Goal: Task Accomplishment & Management: Use online tool/utility

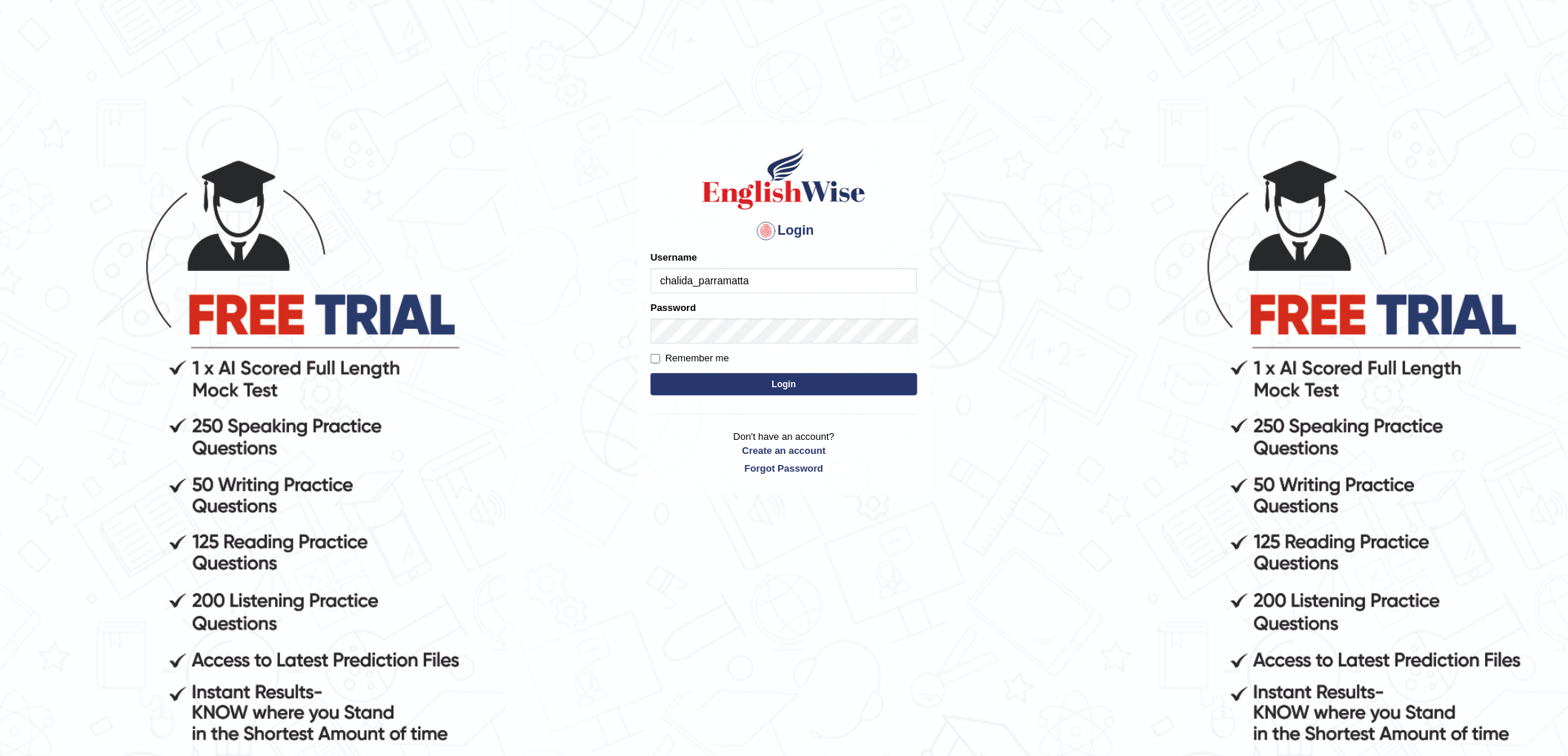
type input "chalida_parramatta"
click at [894, 388] on button "Login" at bounding box center [784, 384] width 267 height 22
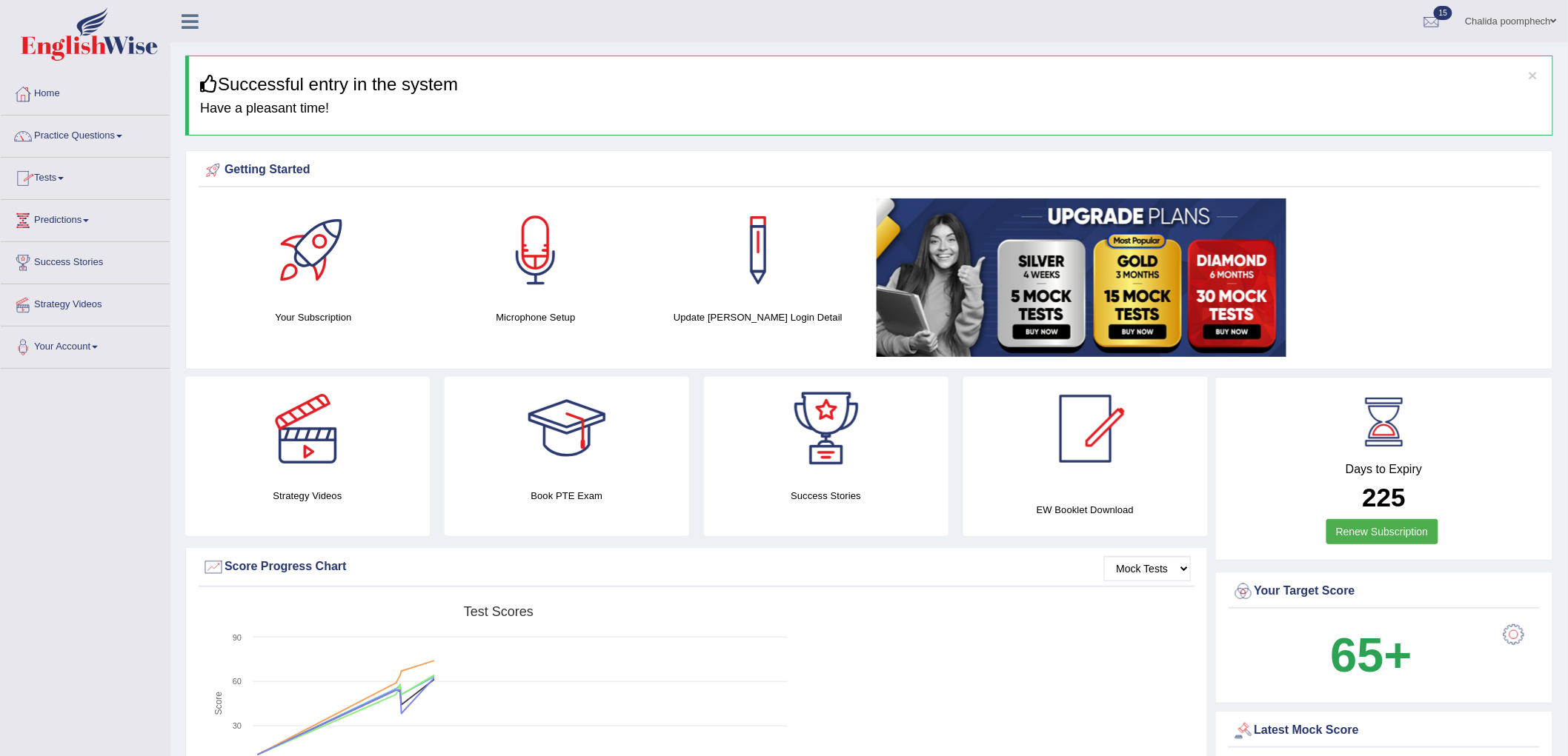
click at [106, 138] on link "Practice Questions" at bounding box center [85, 134] width 169 height 37
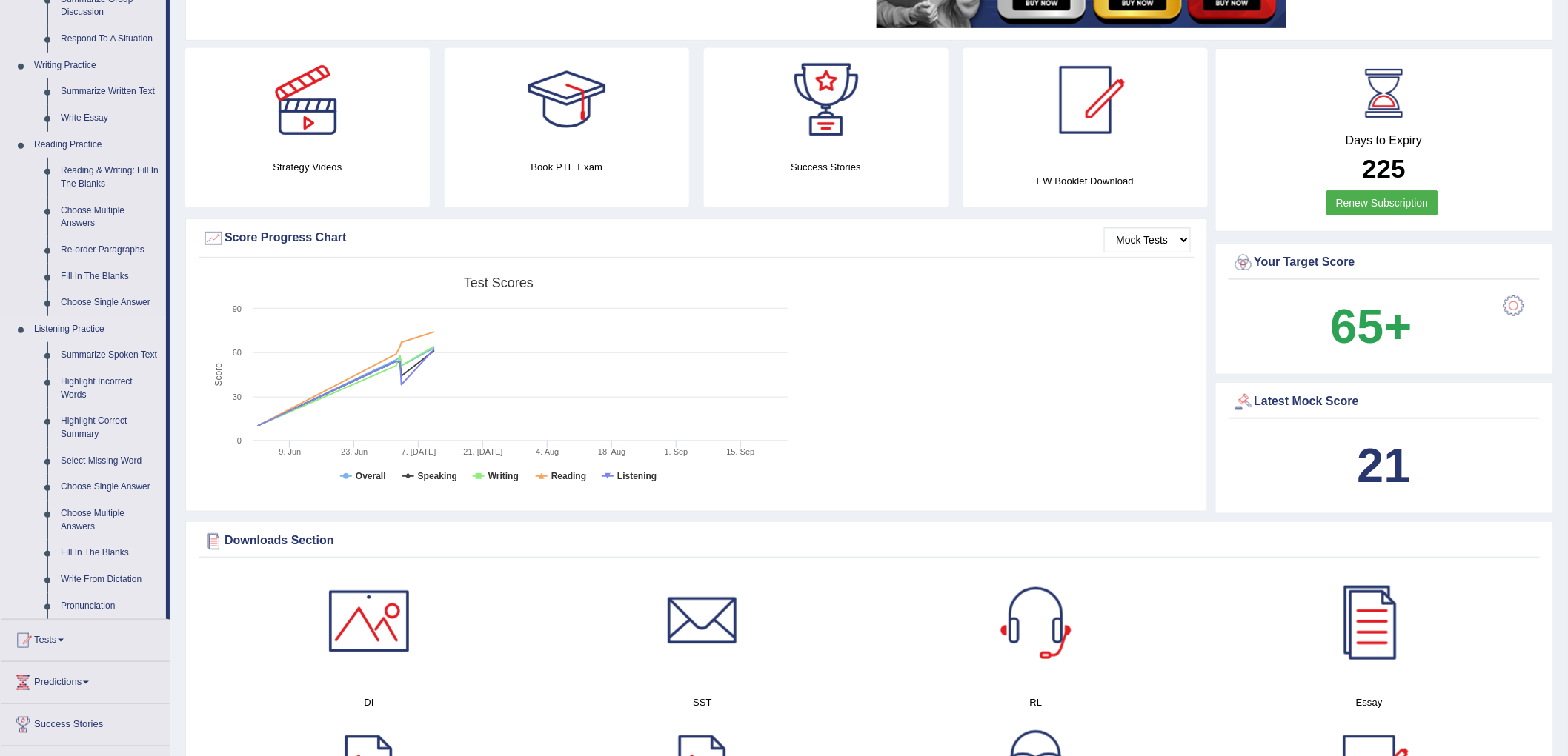
scroll to position [83, 0]
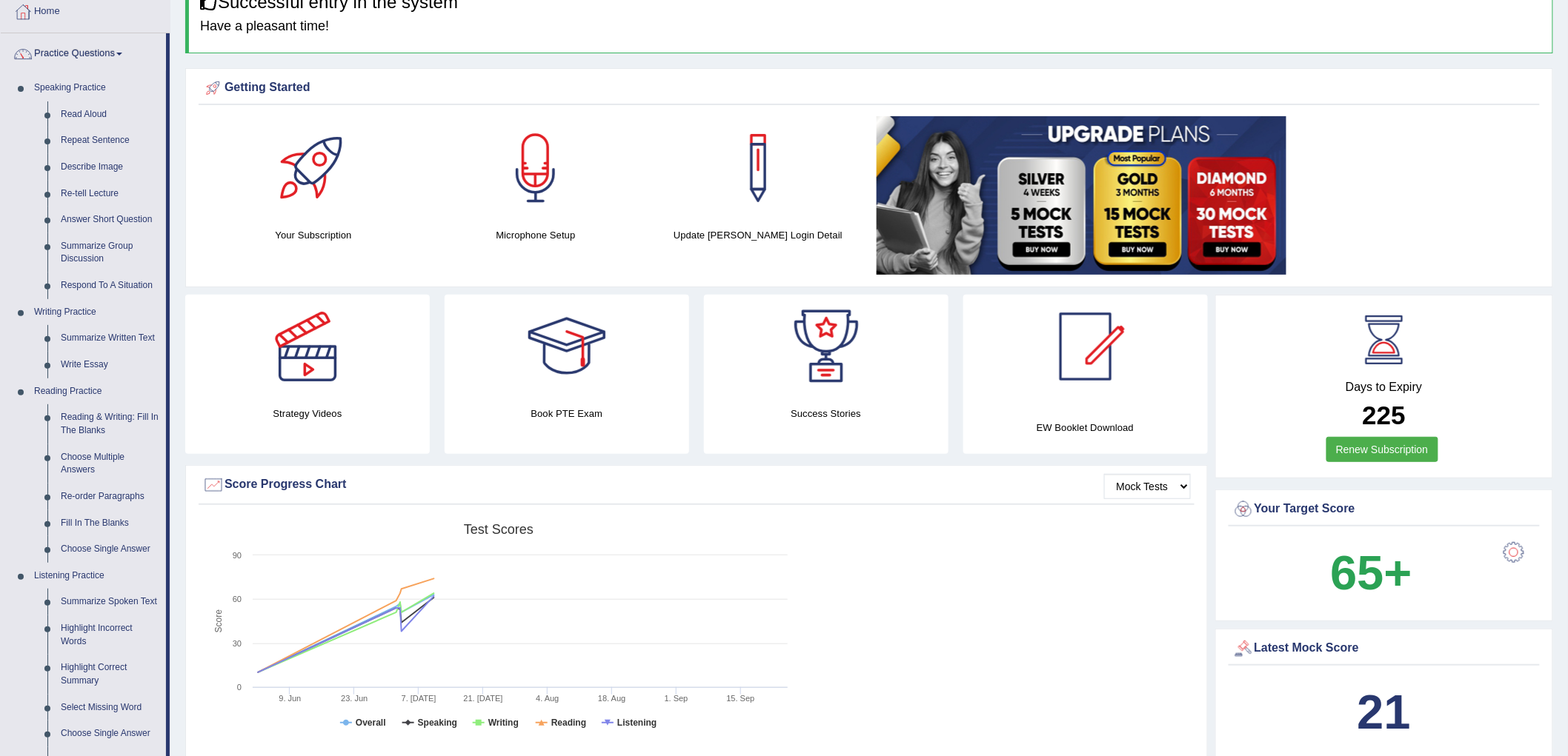
click at [252, 221] on div "Your Subscription" at bounding box center [313, 179] width 207 height 126
click at [492, 17] on div "× Successful entry in the system Have a pleasant time!" at bounding box center [869, 13] width 1368 height 80
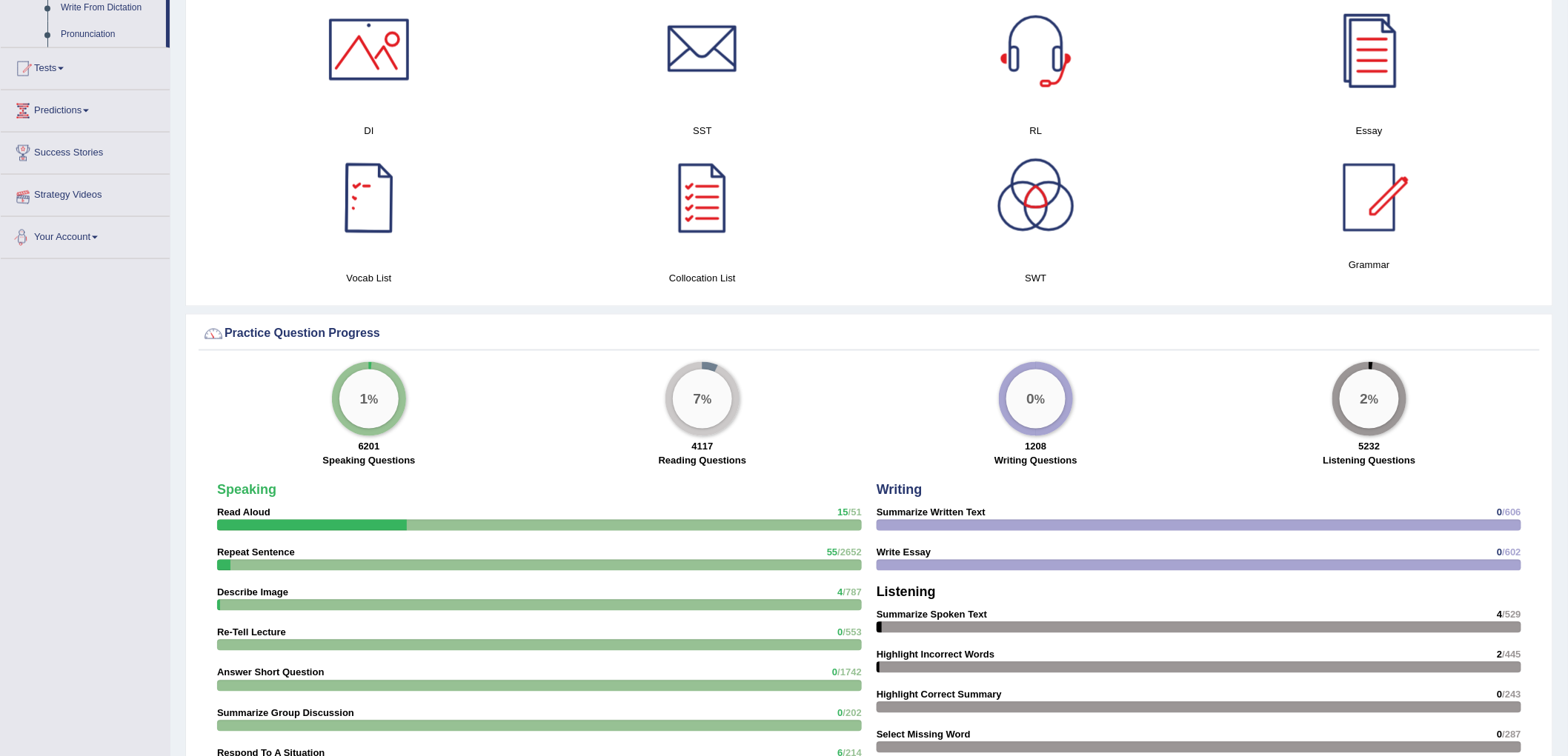
scroll to position [823, 0]
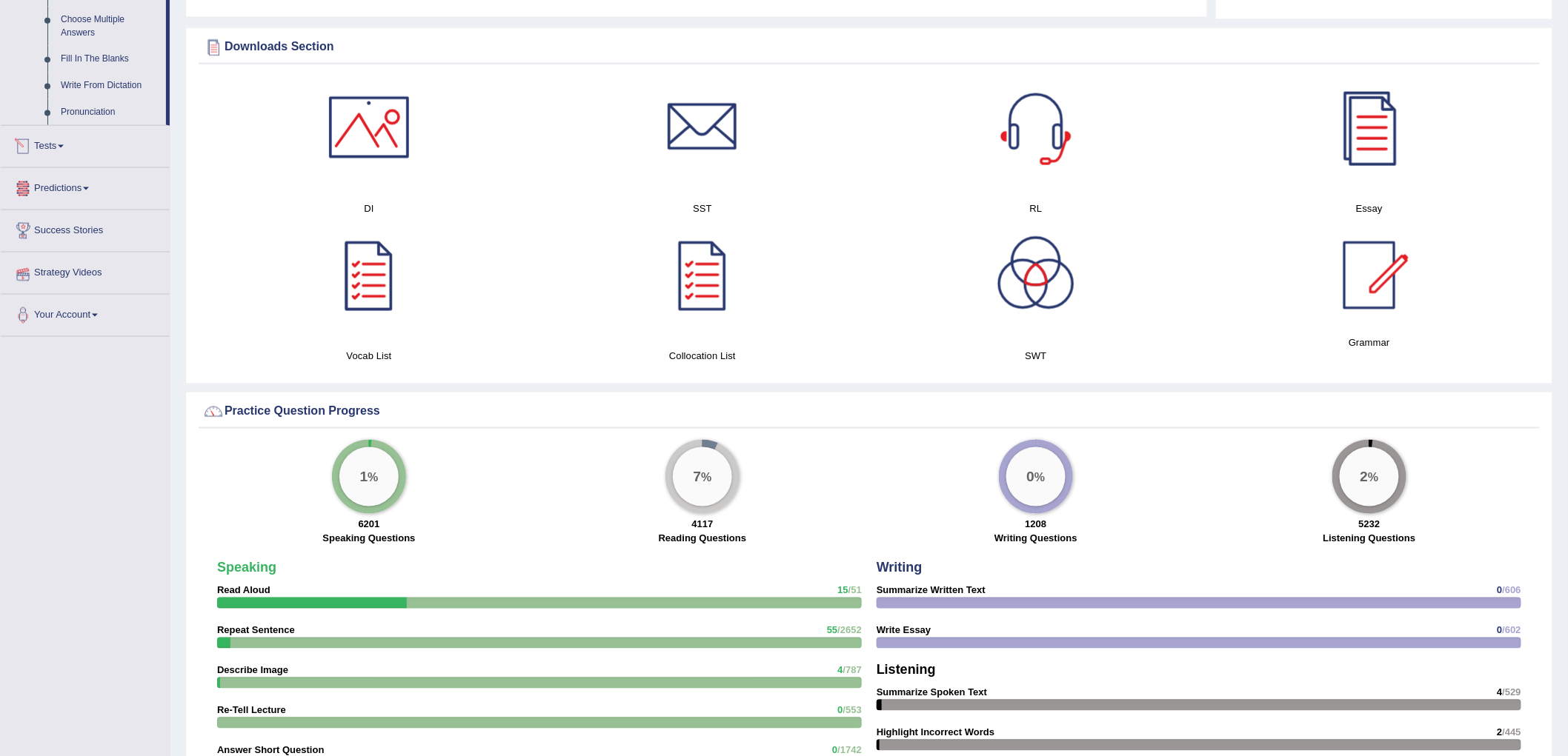
click at [64, 148] on link "Tests" at bounding box center [85, 144] width 169 height 37
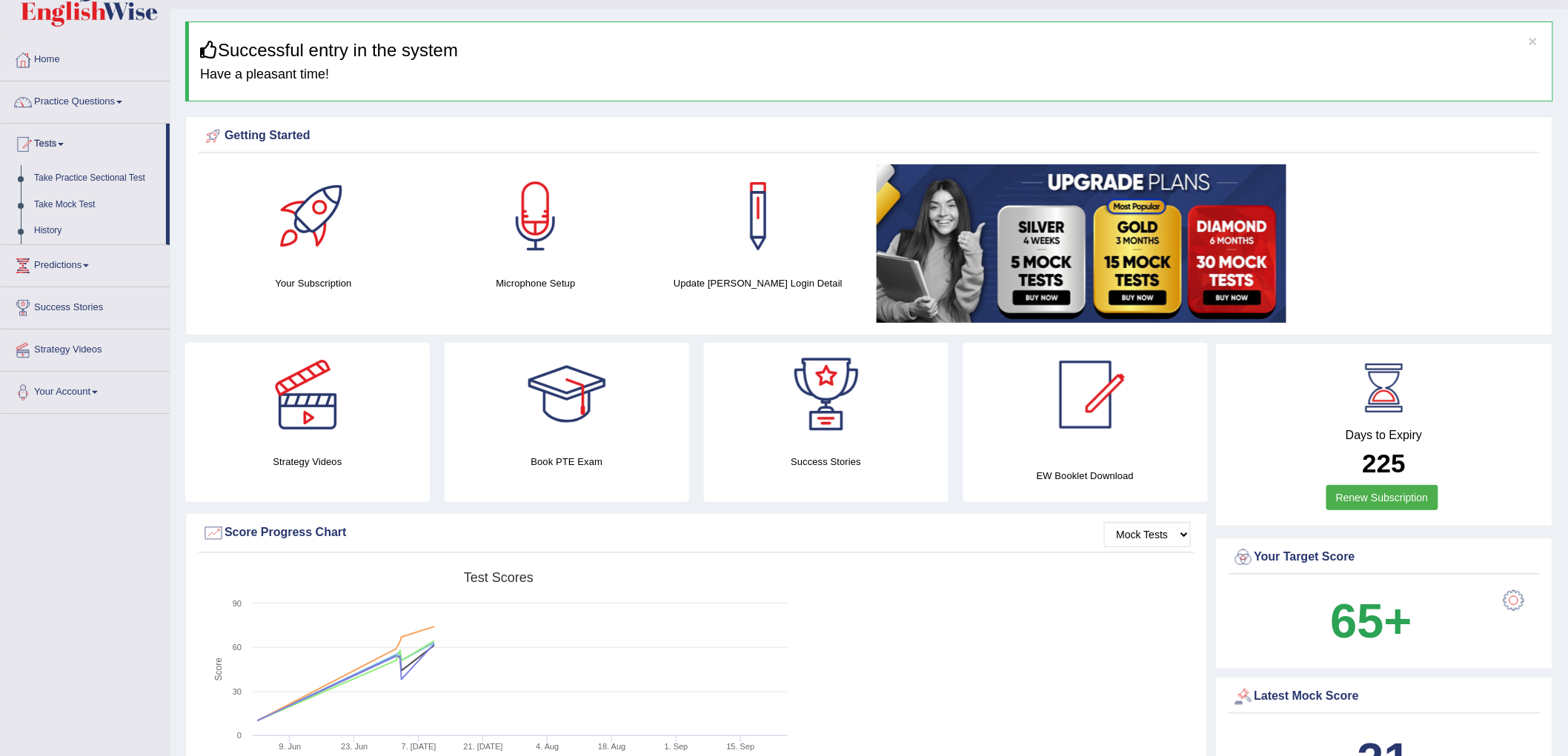
scroll to position [0, 0]
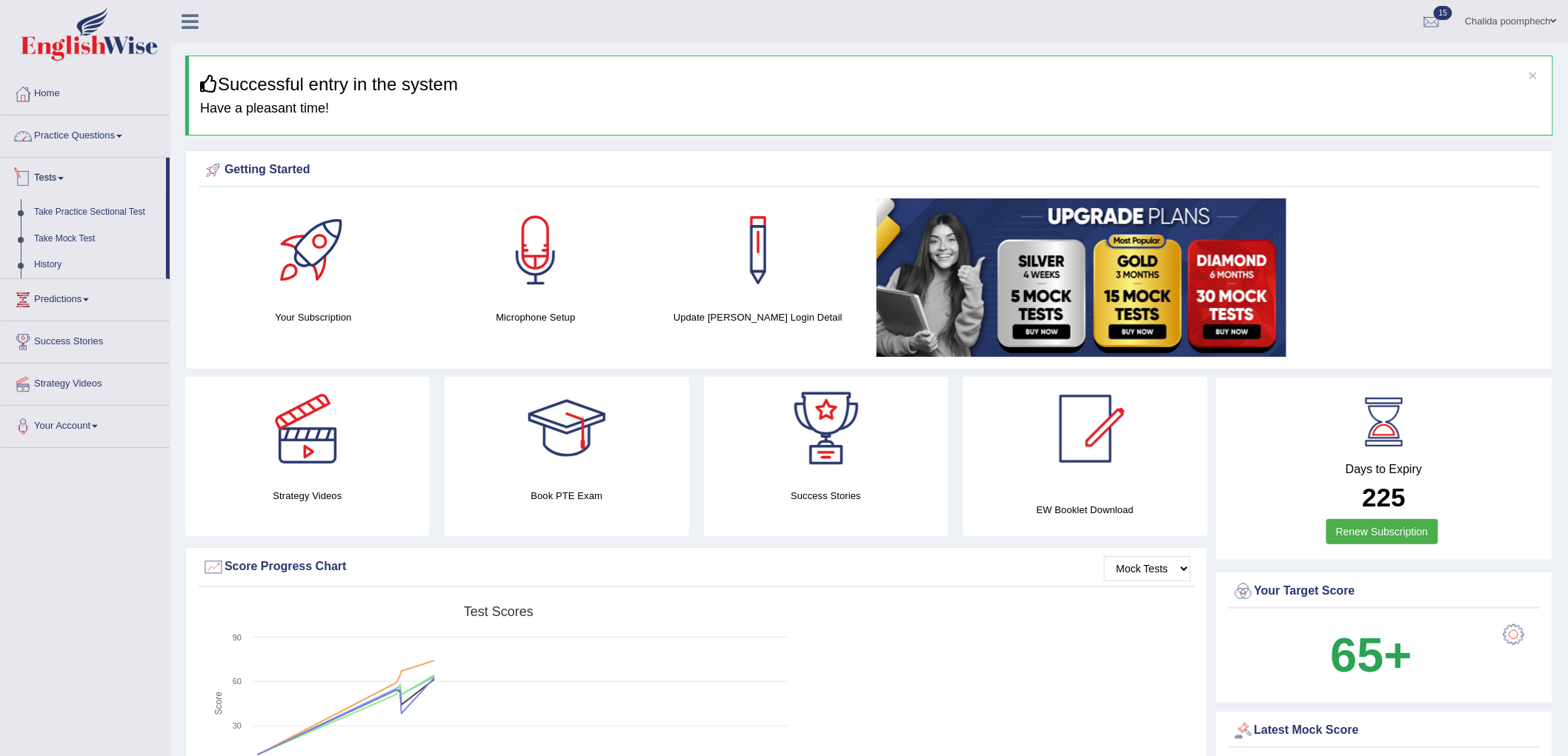
click at [94, 139] on link "Practice Questions" at bounding box center [85, 134] width 169 height 37
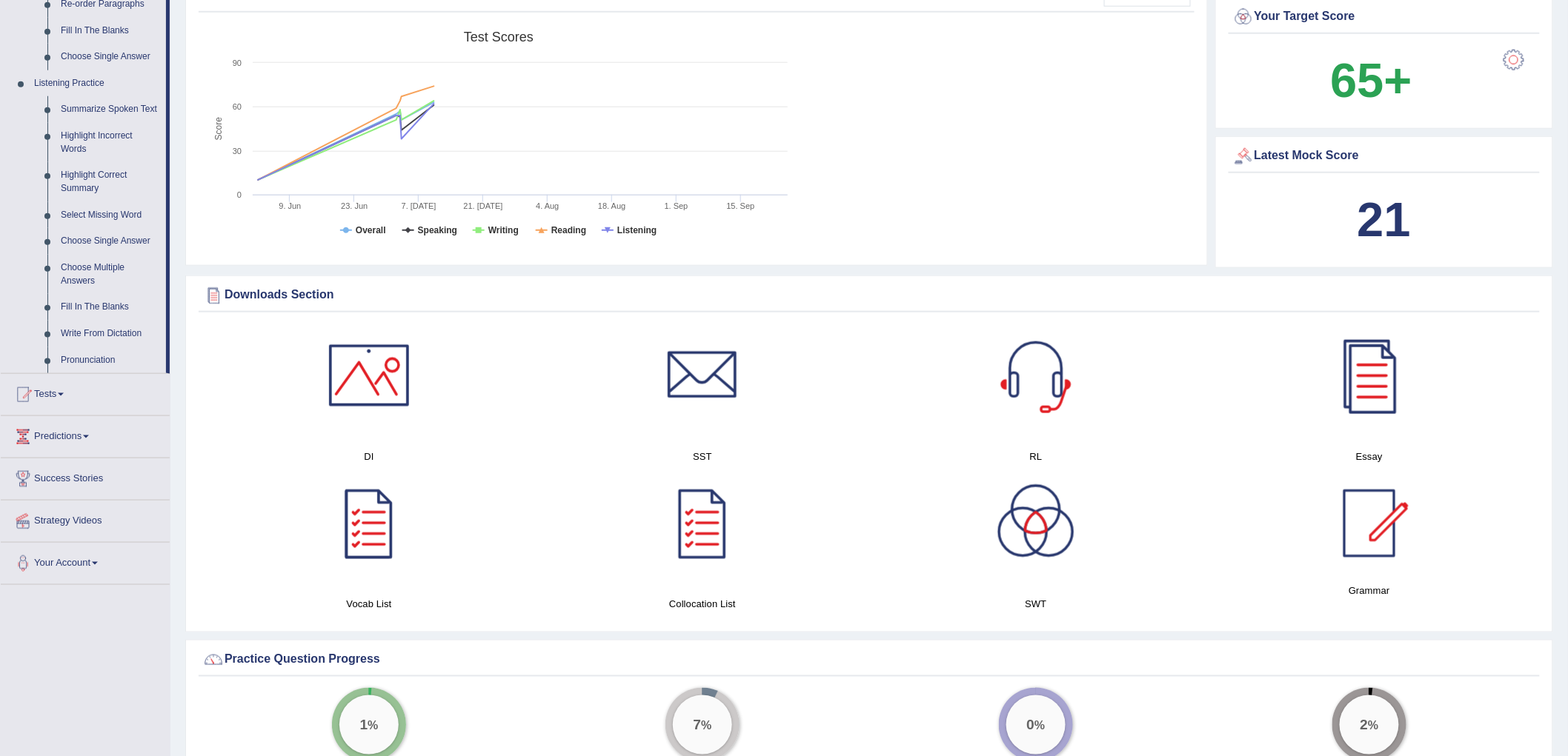
scroll to position [493, 0]
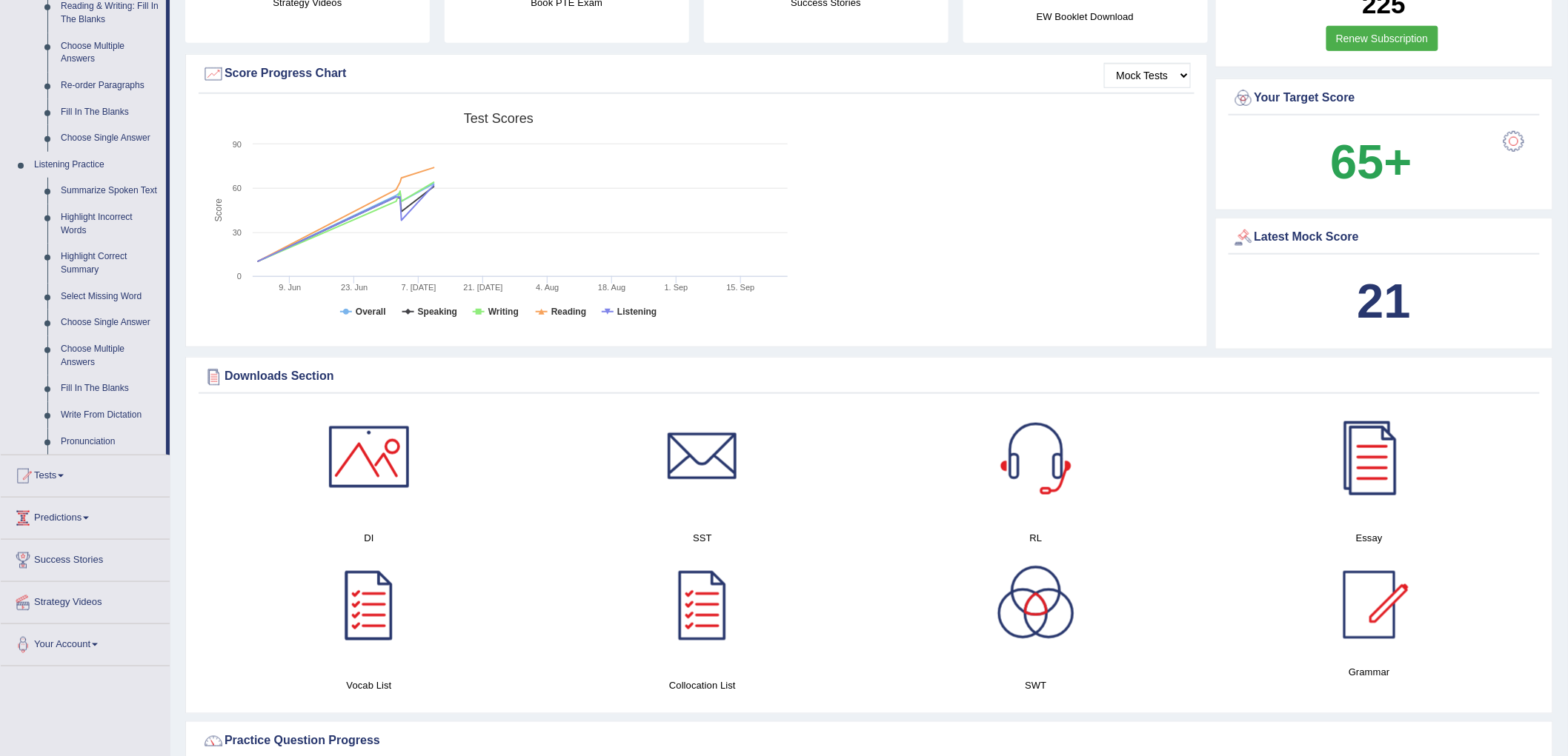
click at [83, 519] on link "Predictions" at bounding box center [85, 516] width 169 height 37
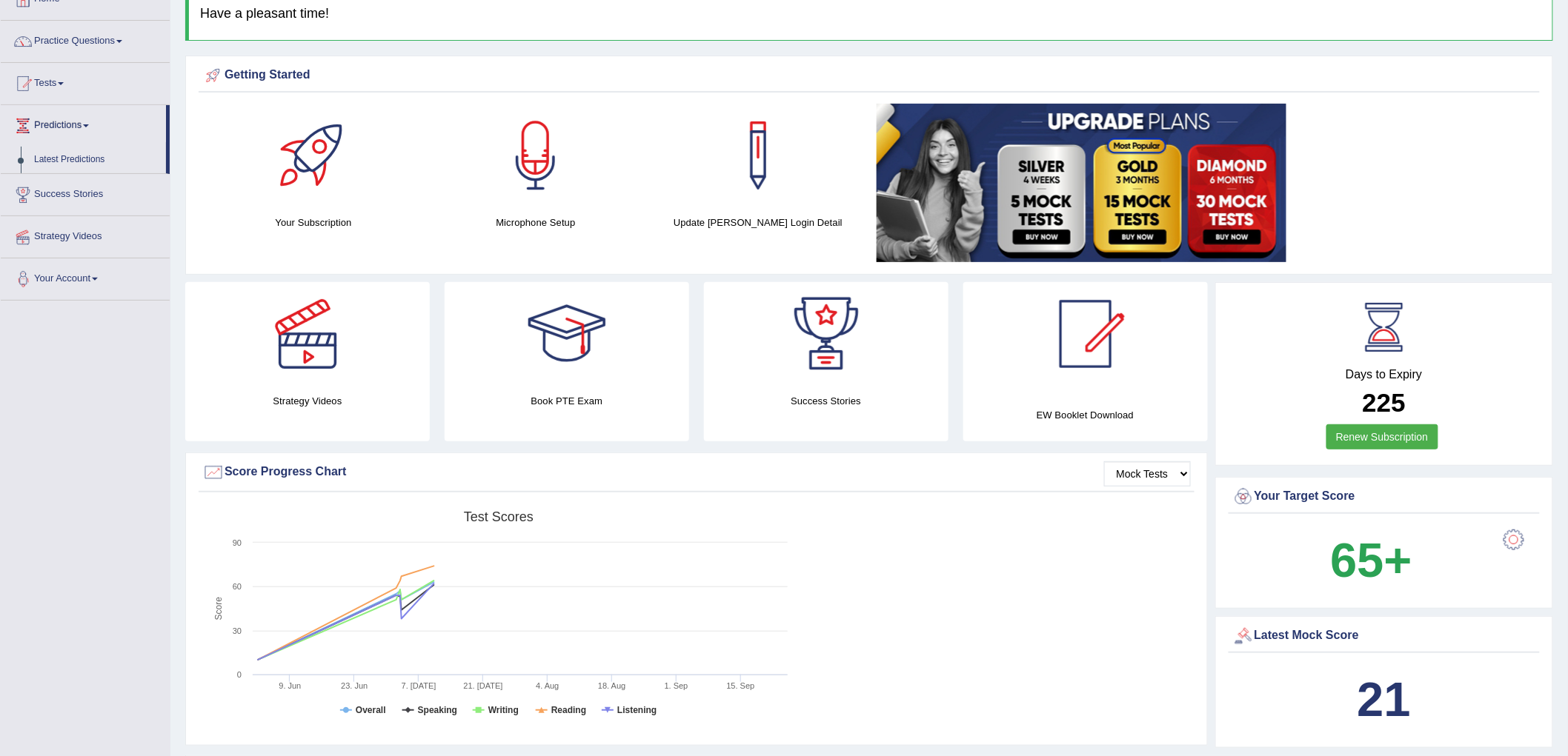
scroll to position [0, 0]
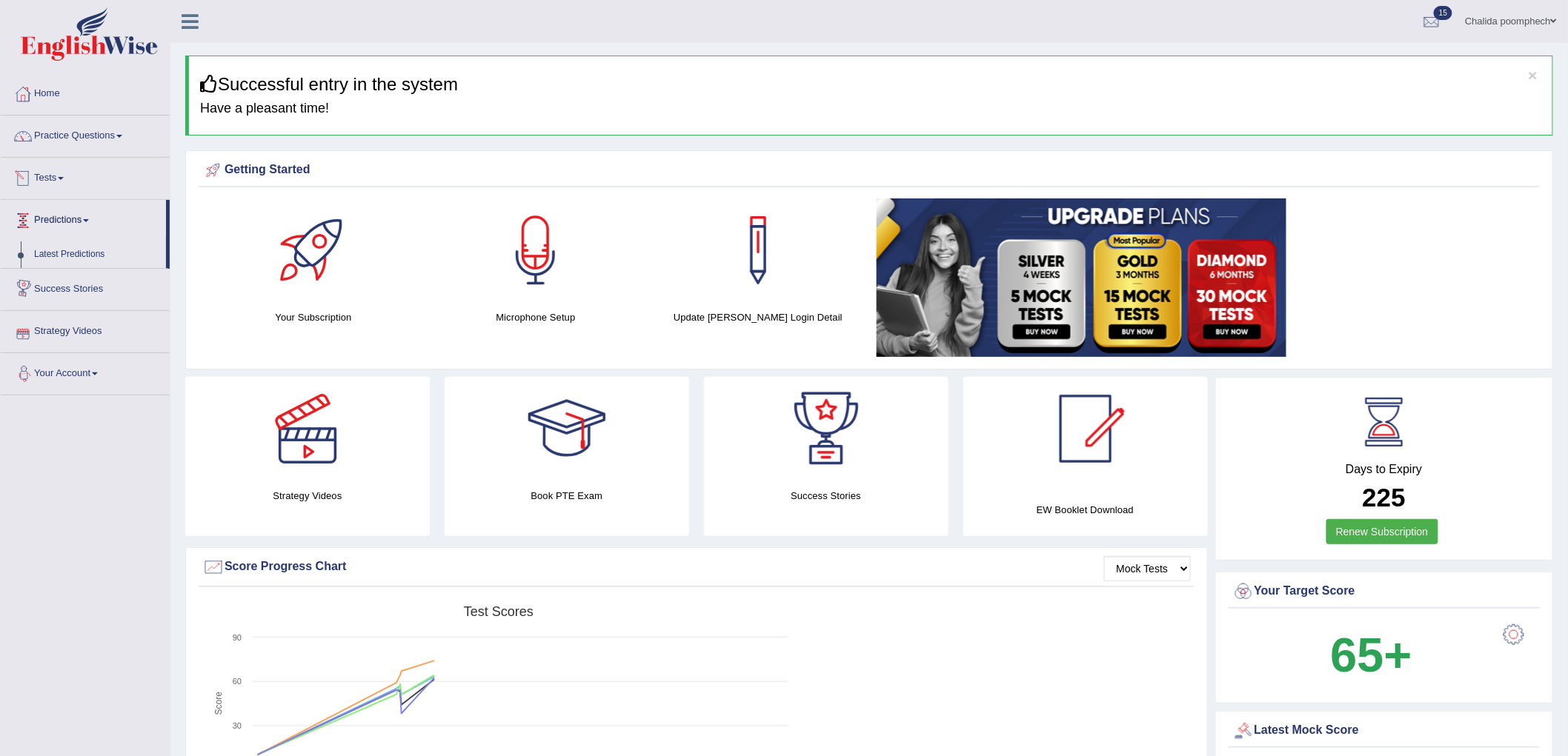
click at [55, 176] on link "Tests" at bounding box center [85, 176] width 169 height 37
click at [65, 211] on link "Take Practice Sectional Test" at bounding box center [97, 212] width 139 height 26
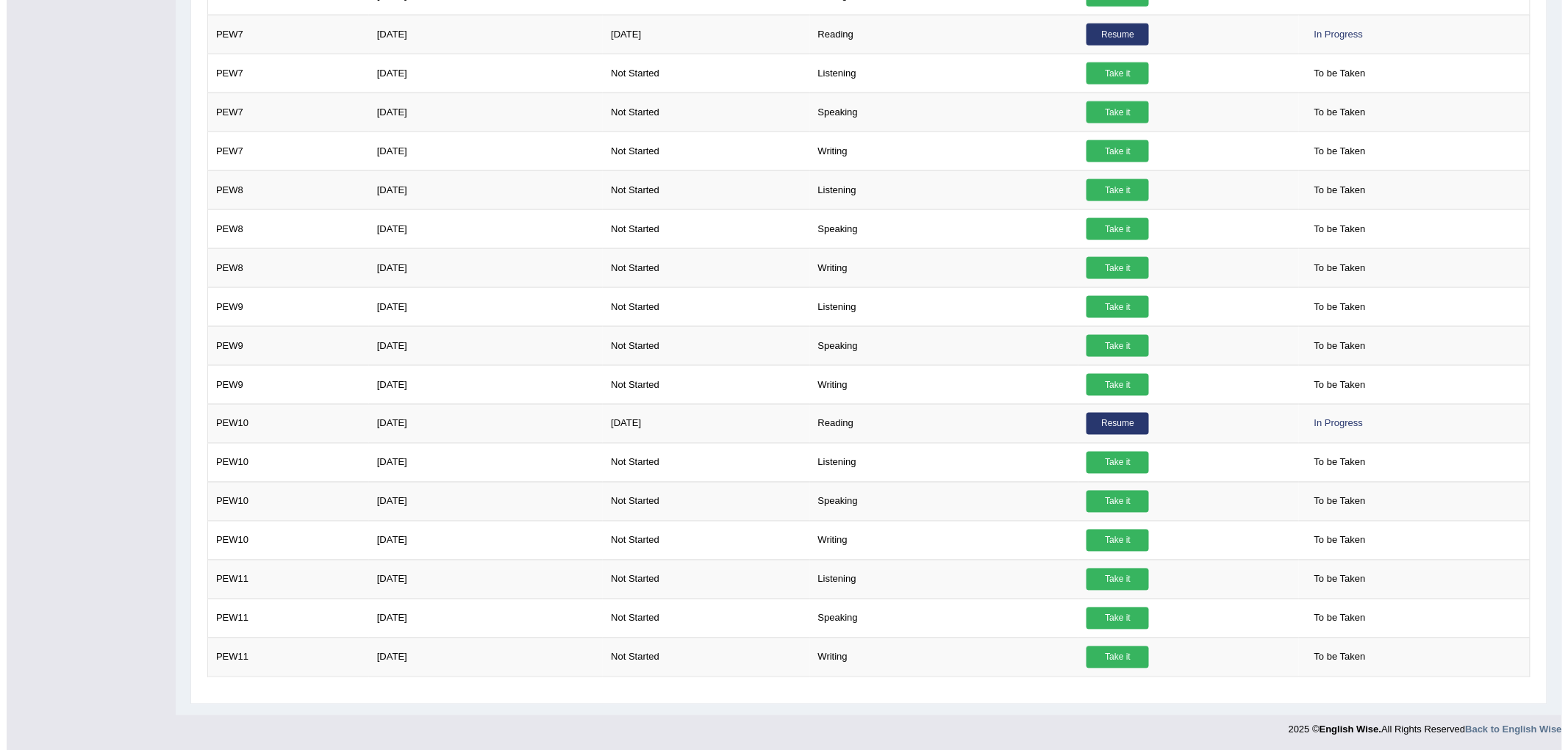
scroll to position [780, 0]
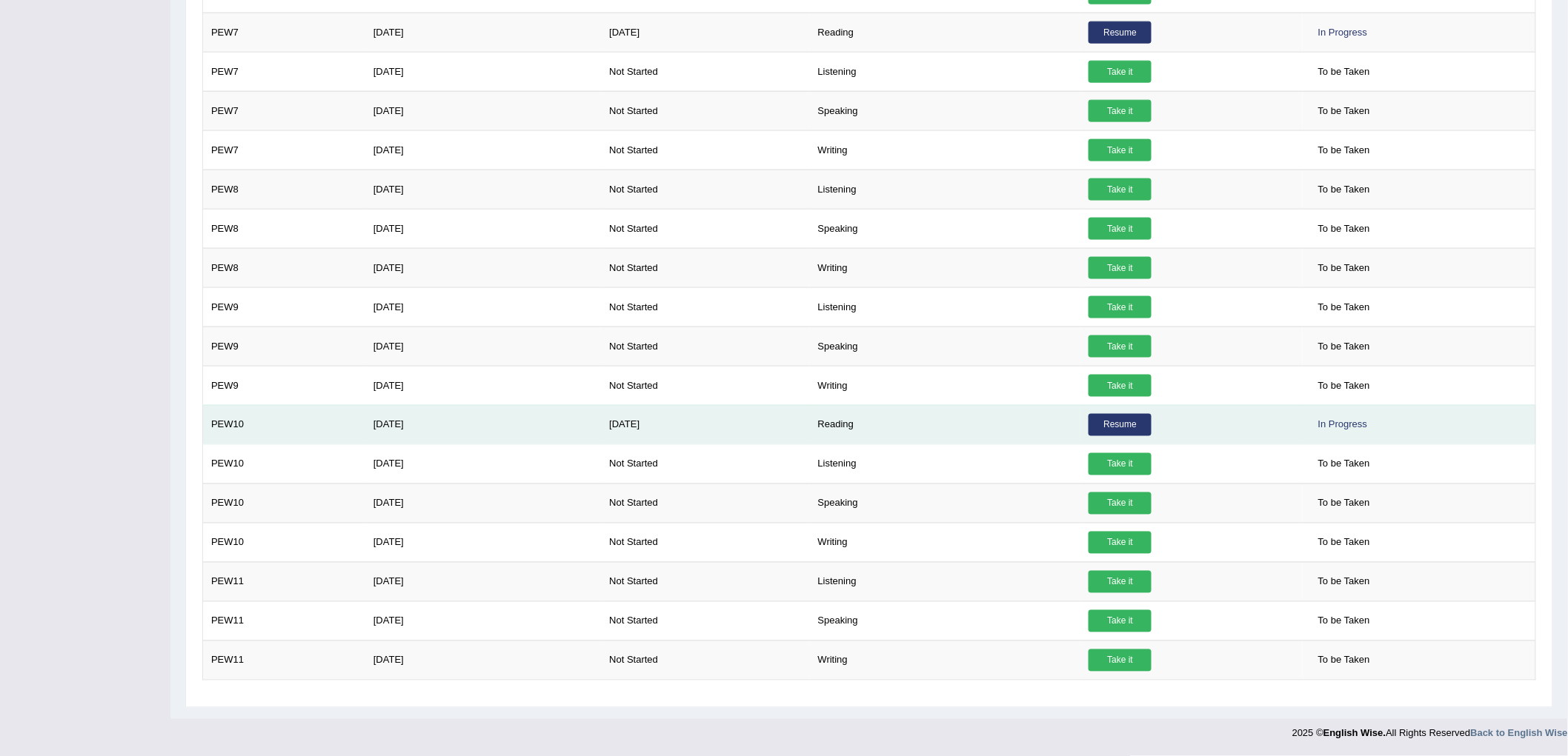
click at [1134, 423] on link "Resume" at bounding box center [1120, 425] width 63 height 22
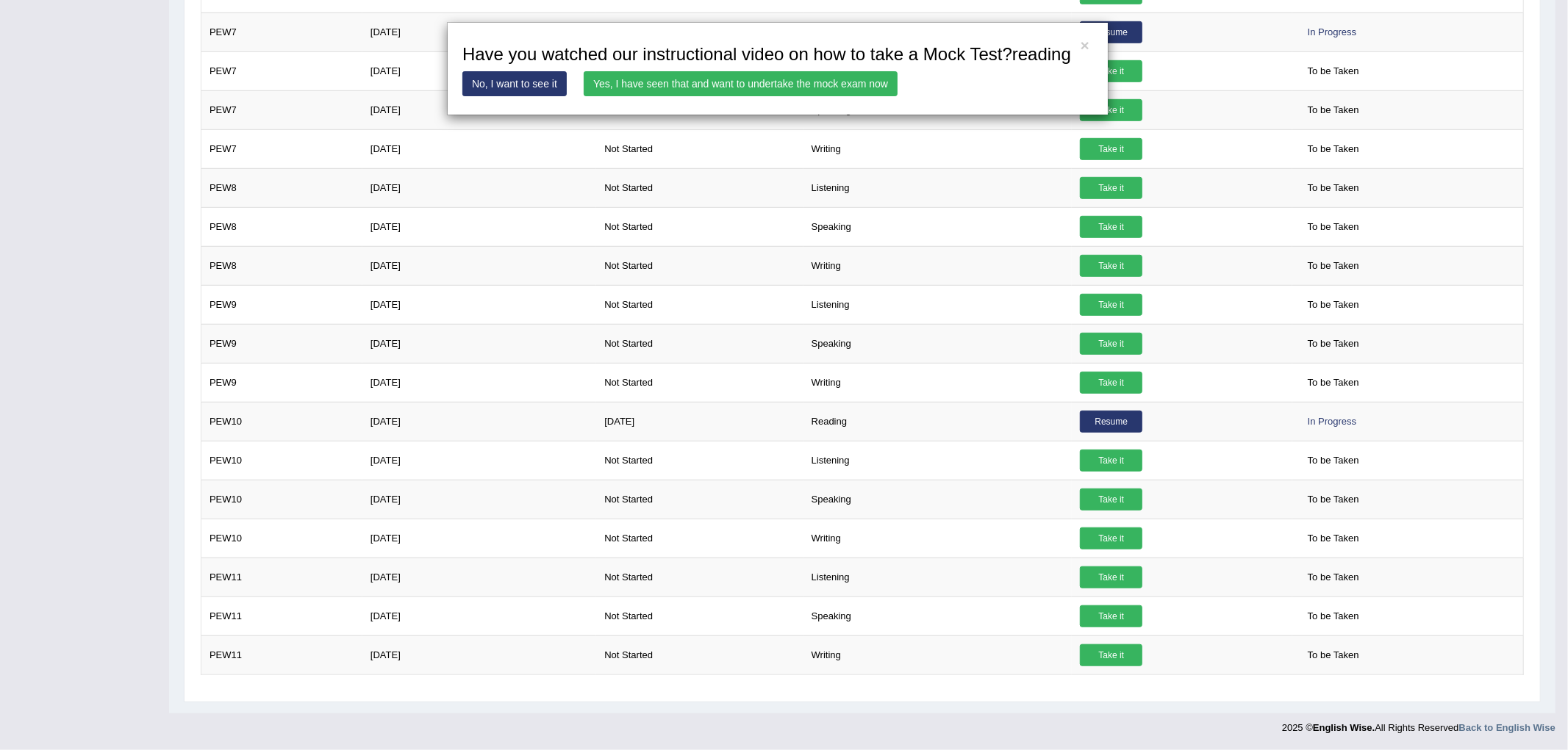
click at [809, 86] on link "Yes, I have seen that and want to undertake the mock exam now" at bounding box center [741, 84] width 314 height 25
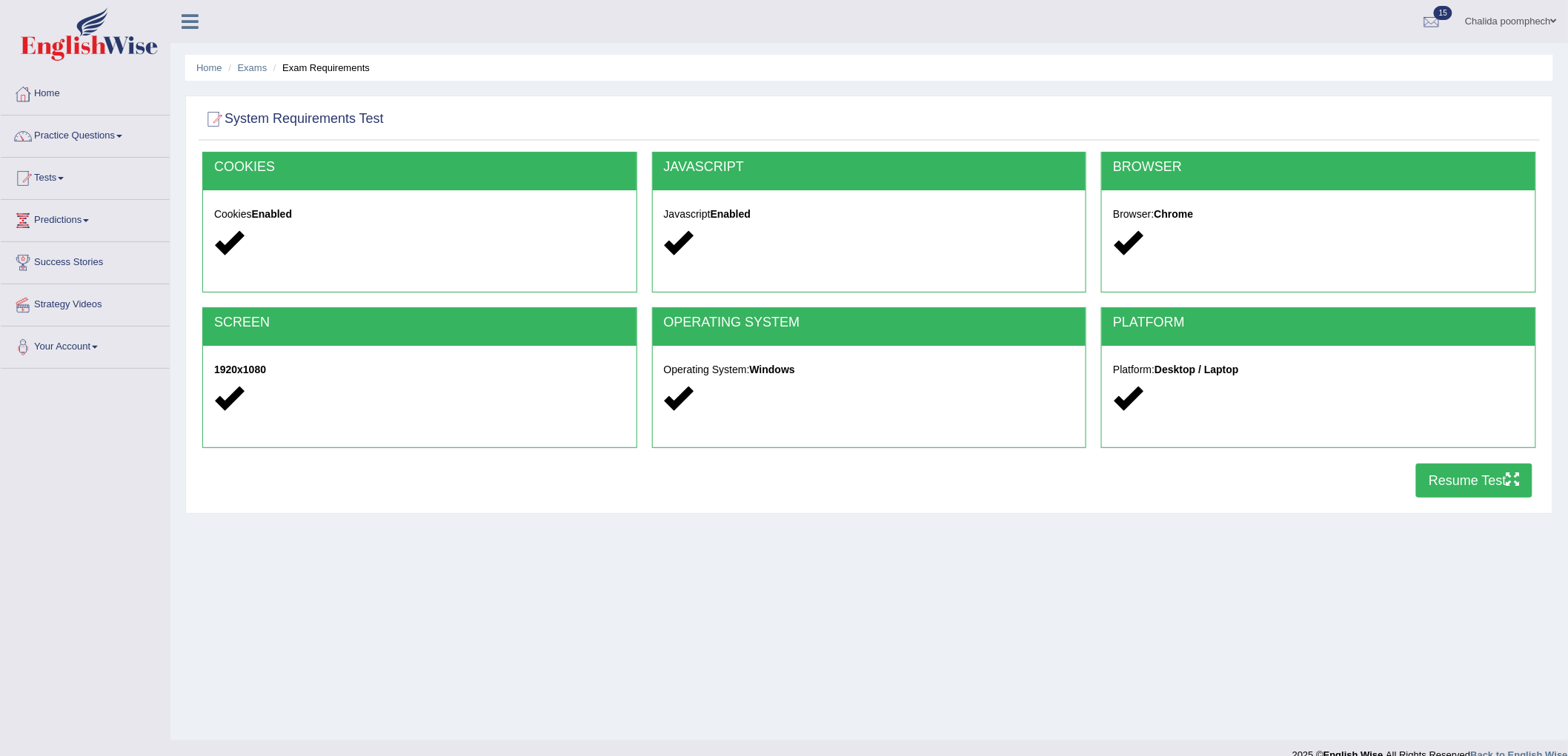
drag, startPoint x: 1471, startPoint y: 485, endPoint x: 1464, endPoint y: 487, distance: 7.3
click at [1465, 487] on button "Resume Test" at bounding box center [1474, 480] width 117 height 34
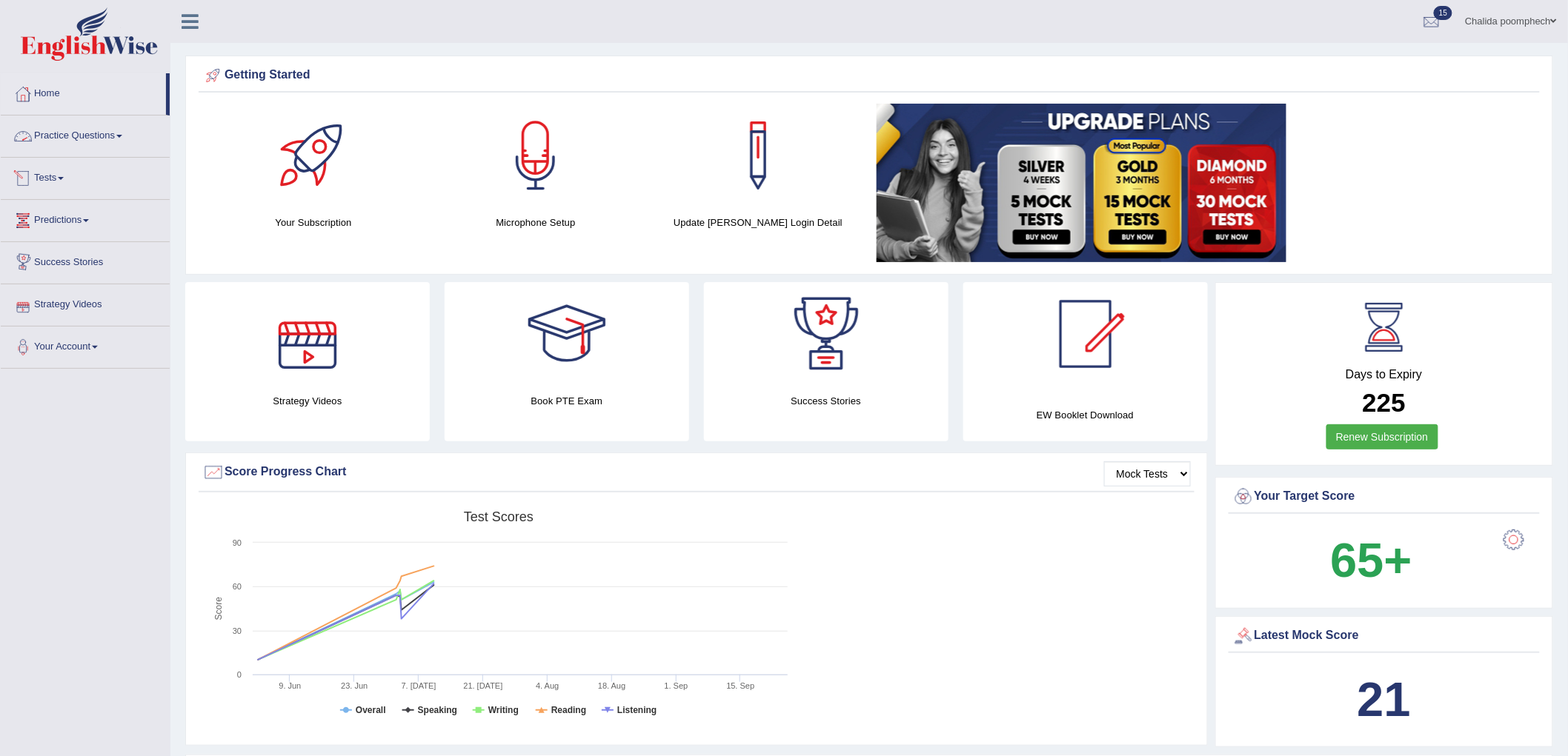
click at [107, 139] on link "Practice Questions" at bounding box center [85, 134] width 169 height 37
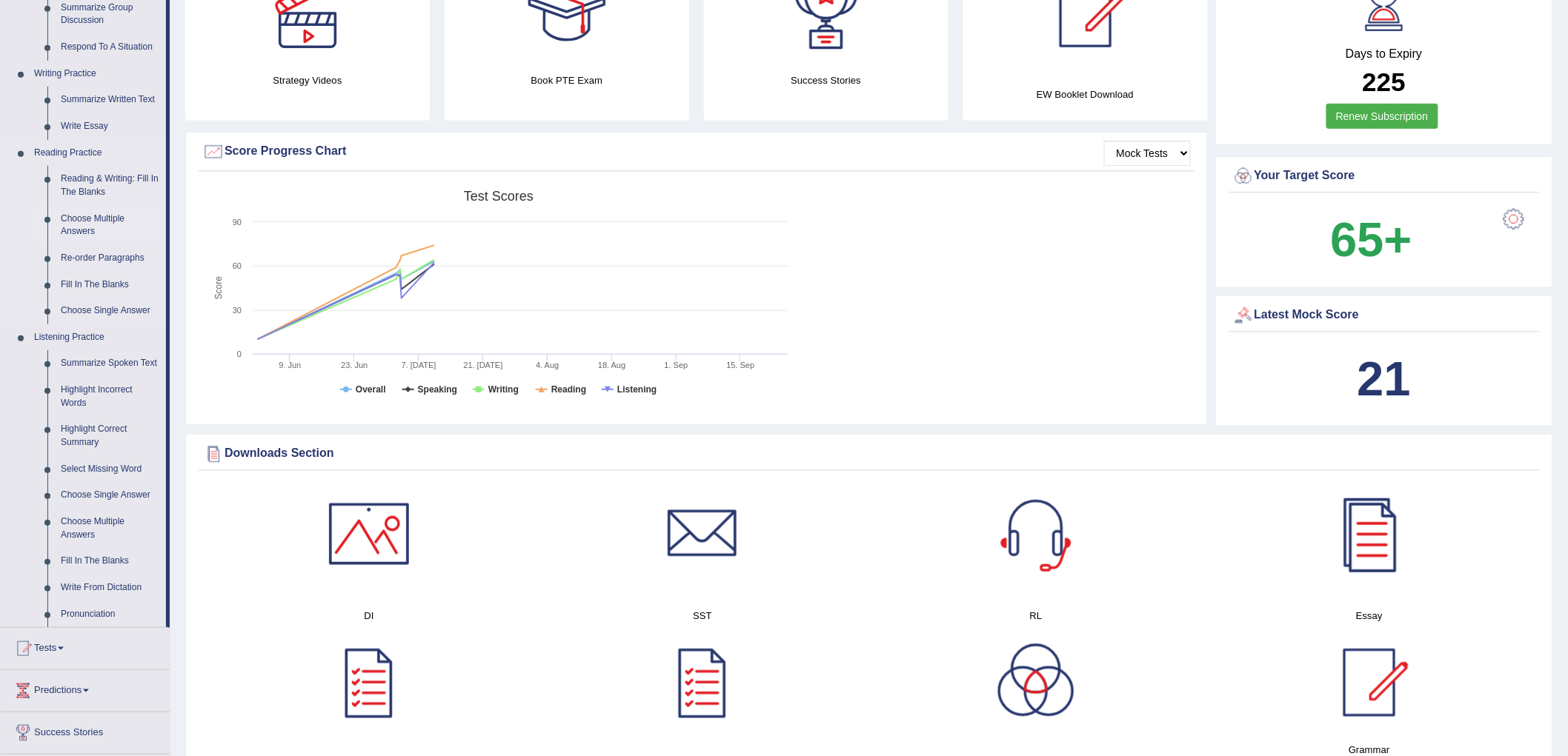
scroll to position [493, 0]
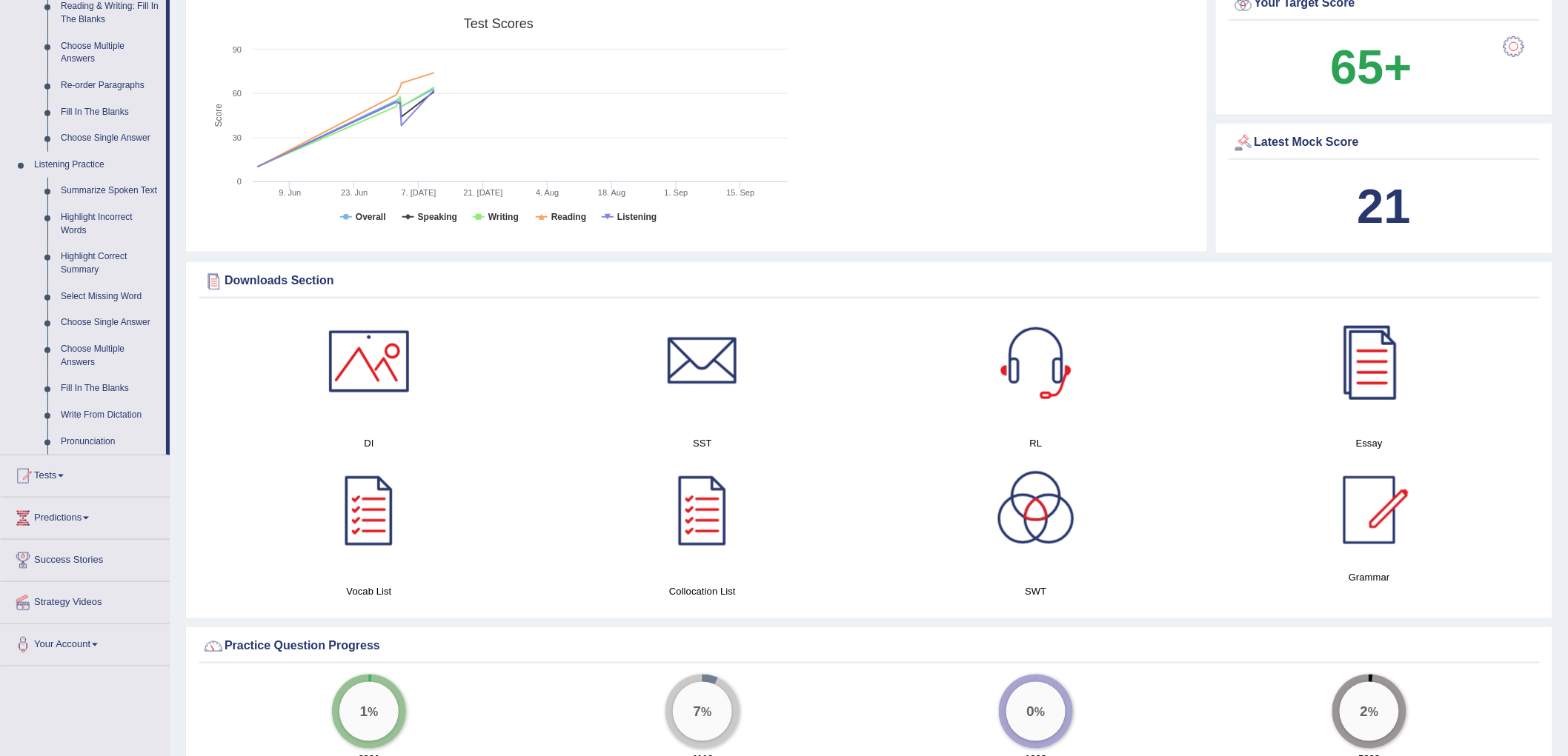
click at [58, 476] on link "Tests" at bounding box center [85, 473] width 169 height 37
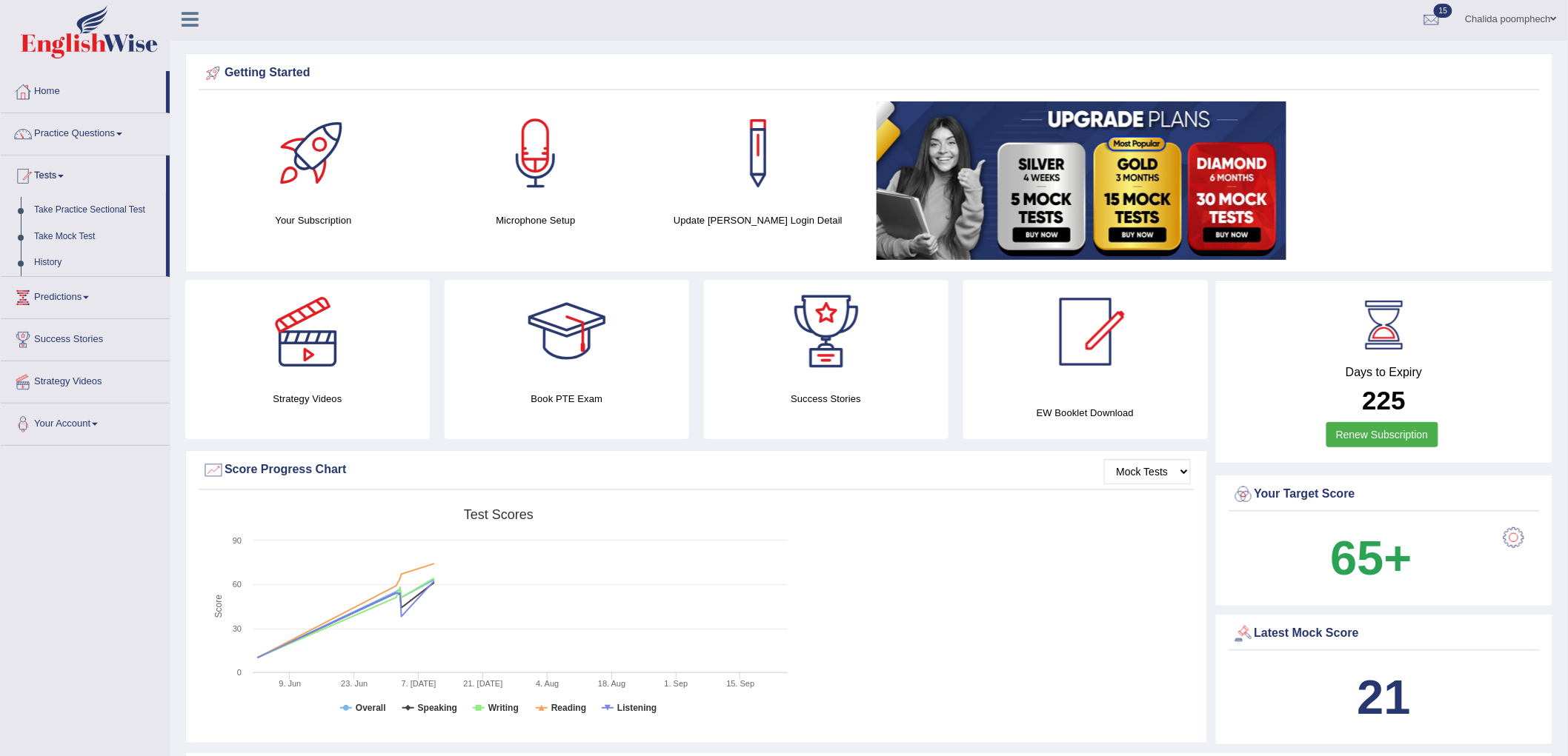
scroll to position [0, 0]
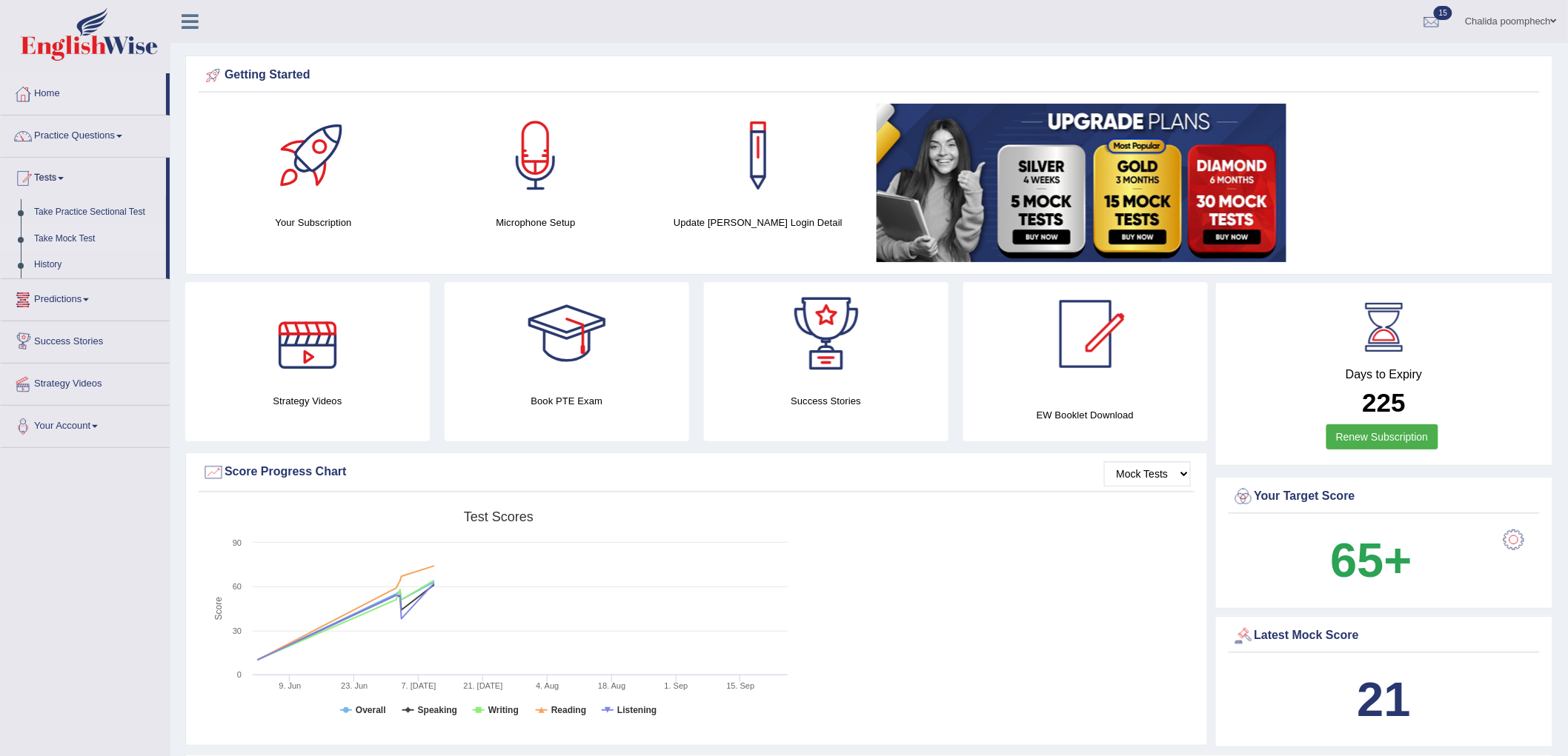
click at [83, 239] on link "Take Mock Test" at bounding box center [97, 239] width 139 height 26
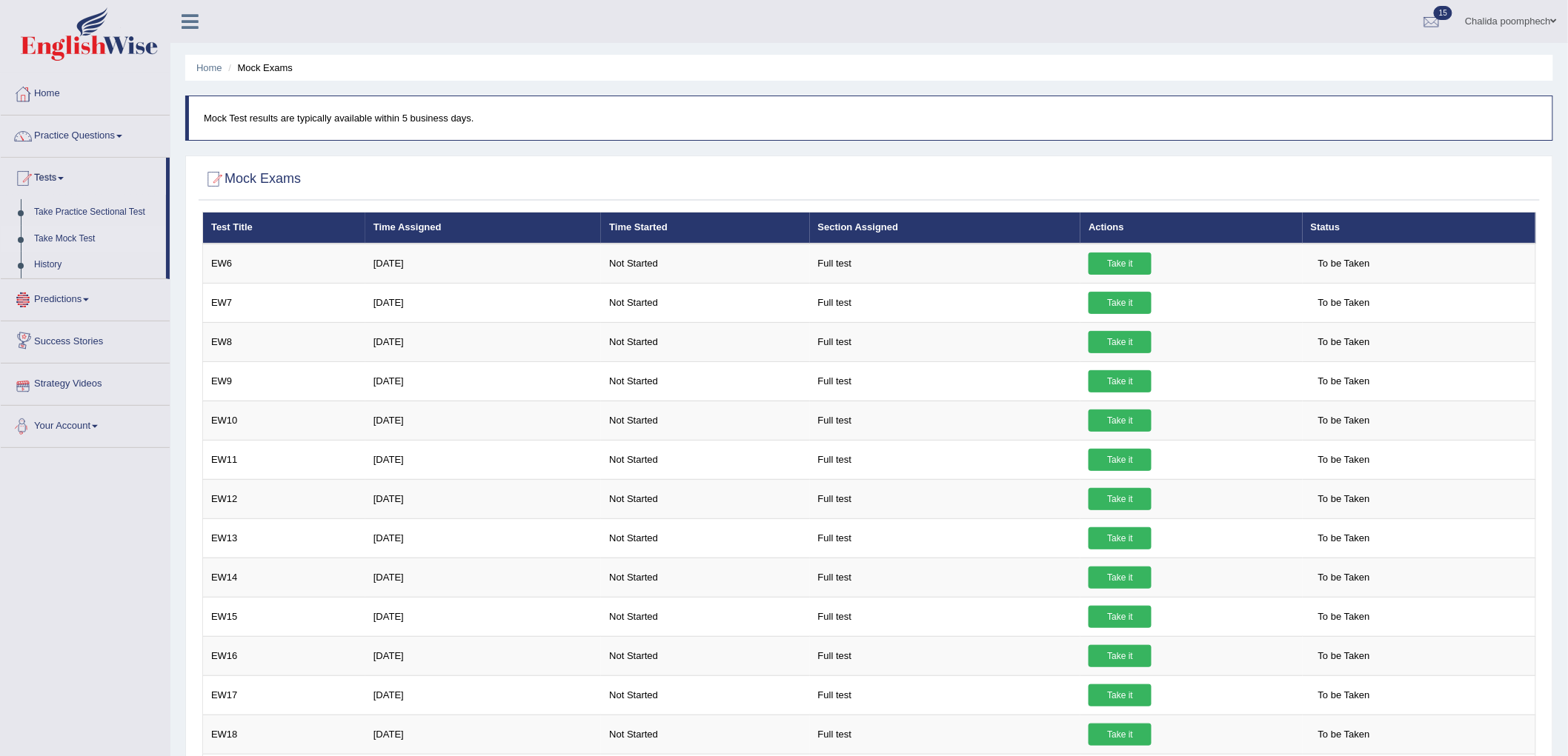
click at [75, 299] on link "Predictions" at bounding box center [85, 297] width 169 height 37
click at [60, 170] on link "Tests" at bounding box center [85, 176] width 169 height 37
click at [97, 212] on link "Take Practice Sectional Test" at bounding box center [97, 212] width 139 height 26
